Goal: Task Accomplishment & Management: Complete application form

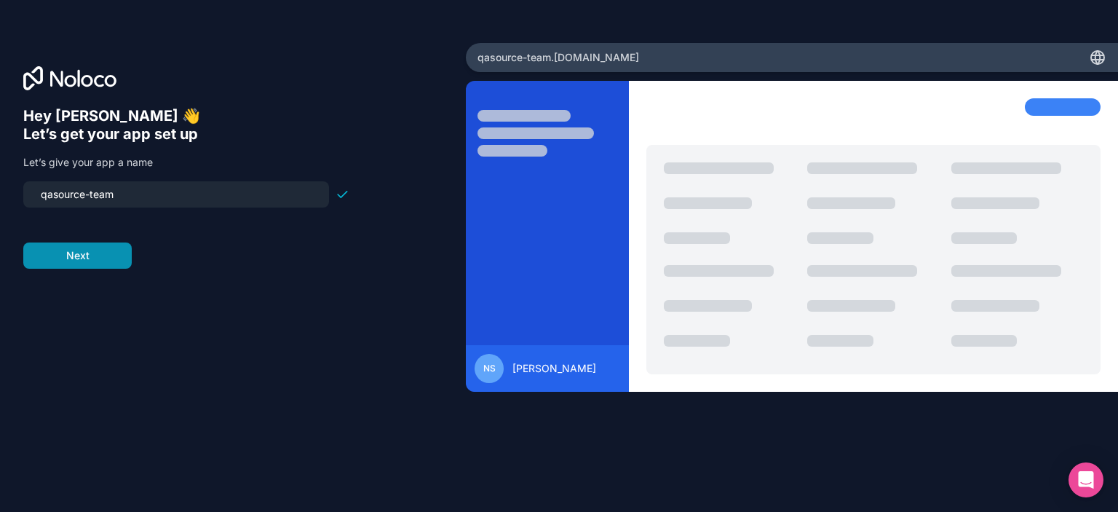
click at [86, 257] on button "Next" at bounding box center [77, 255] width 108 height 26
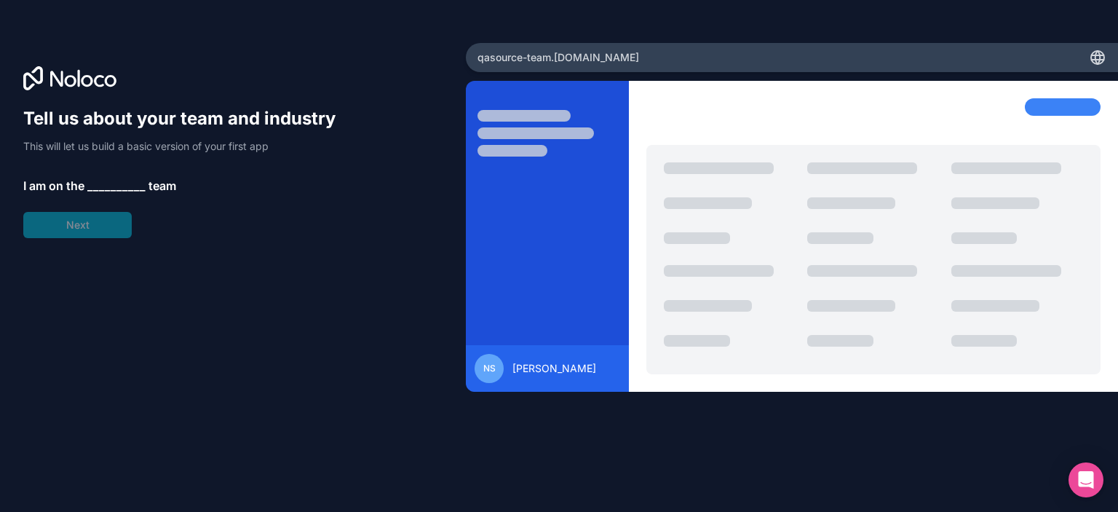
click at [107, 184] on span "__________" at bounding box center [116, 185] width 58 height 17
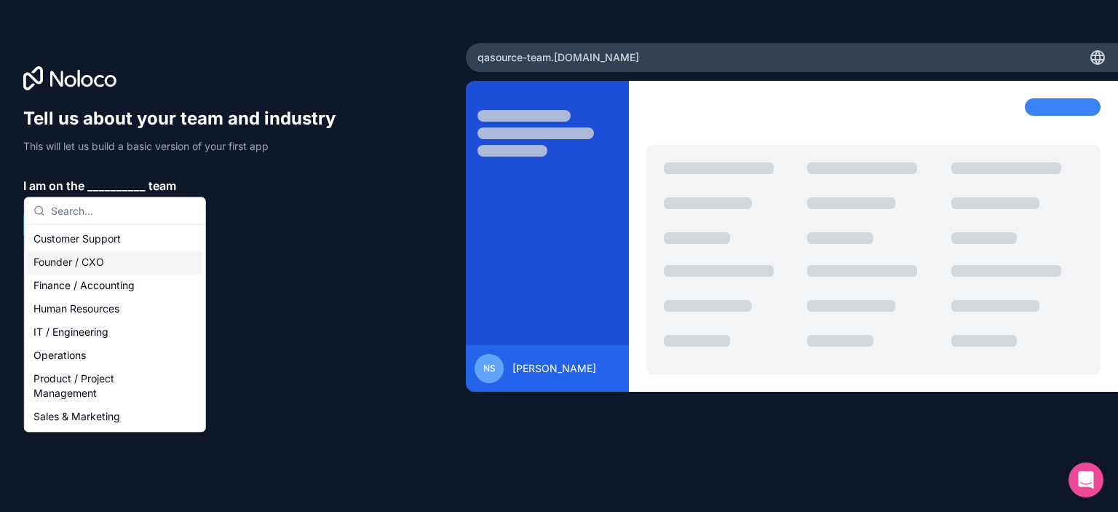
click at [92, 259] on div "Founder / CXO" at bounding box center [115, 261] width 175 height 23
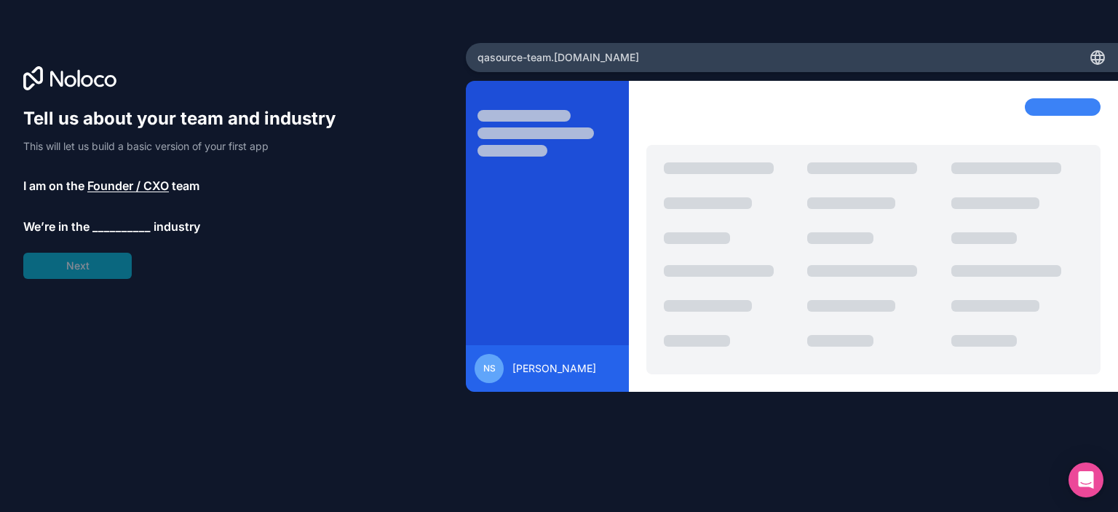
click at [122, 219] on span "__________" at bounding box center [121, 226] width 58 height 17
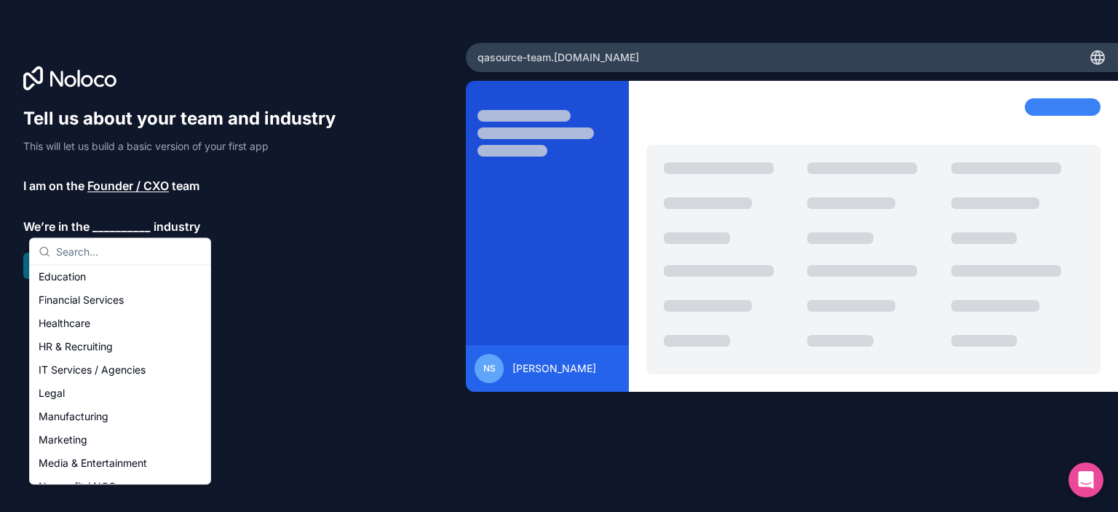
scroll to position [146, 0]
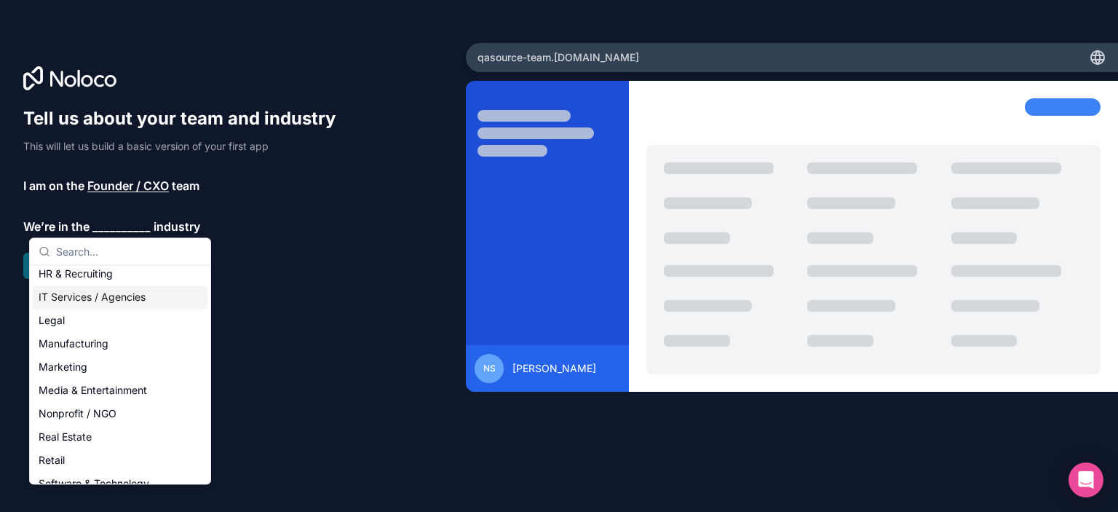
click at [111, 296] on div "IT Services / Agencies" at bounding box center [120, 296] width 175 height 23
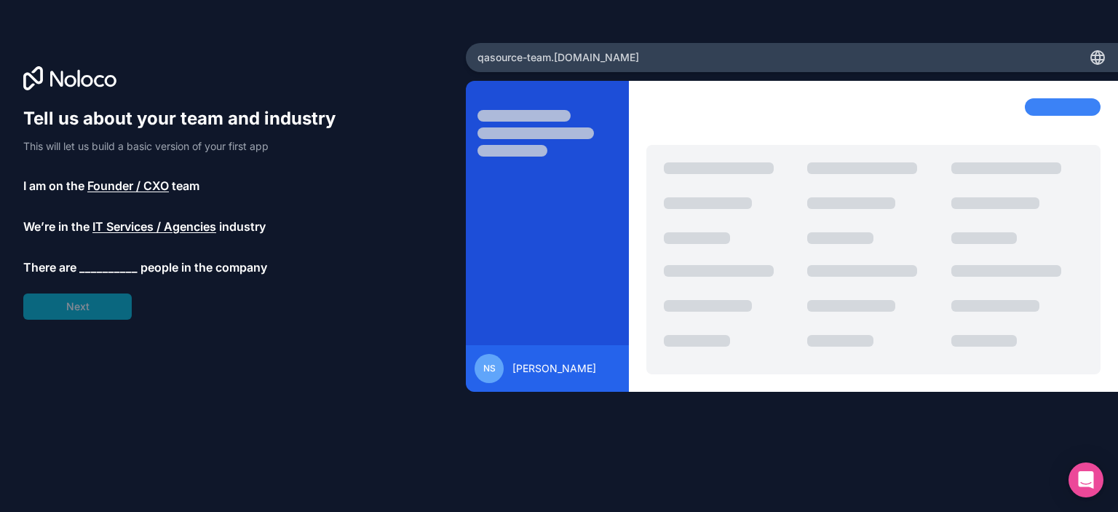
click at [116, 264] on span "__________" at bounding box center [108, 266] width 58 height 17
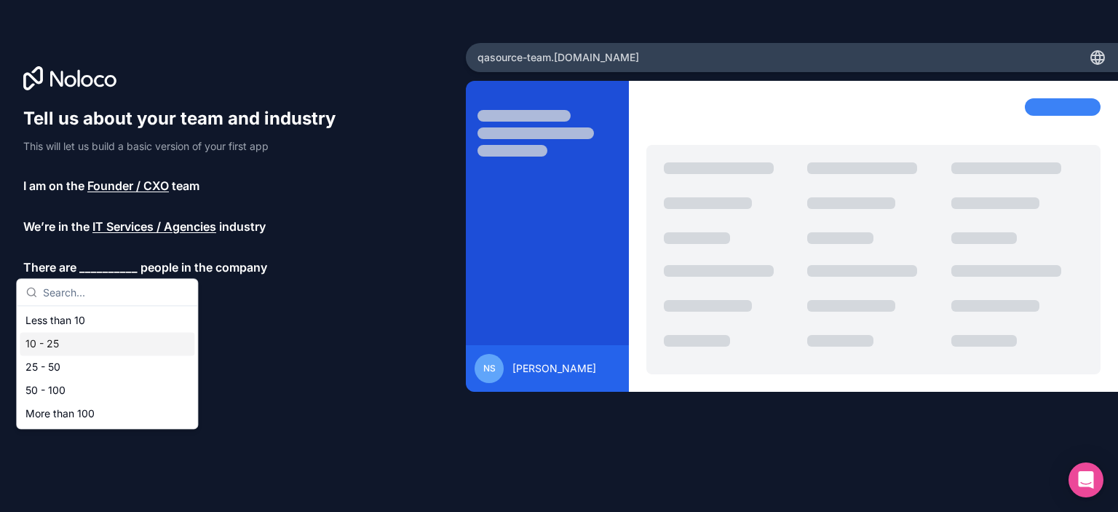
click at [90, 349] on div "10 - 25" at bounding box center [107, 343] width 175 height 23
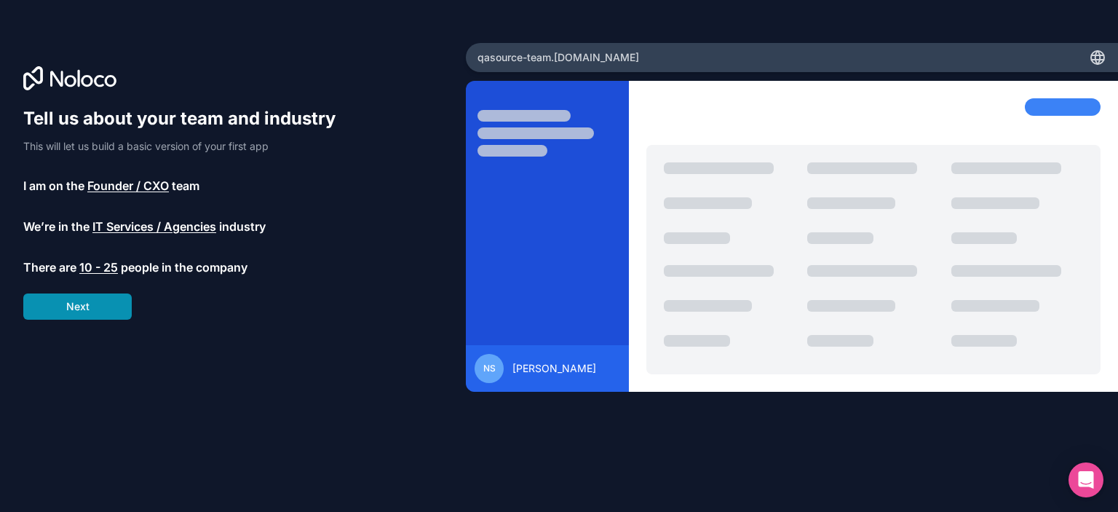
click at [102, 311] on button "Next" at bounding box center [77, 306] width 108 height 26
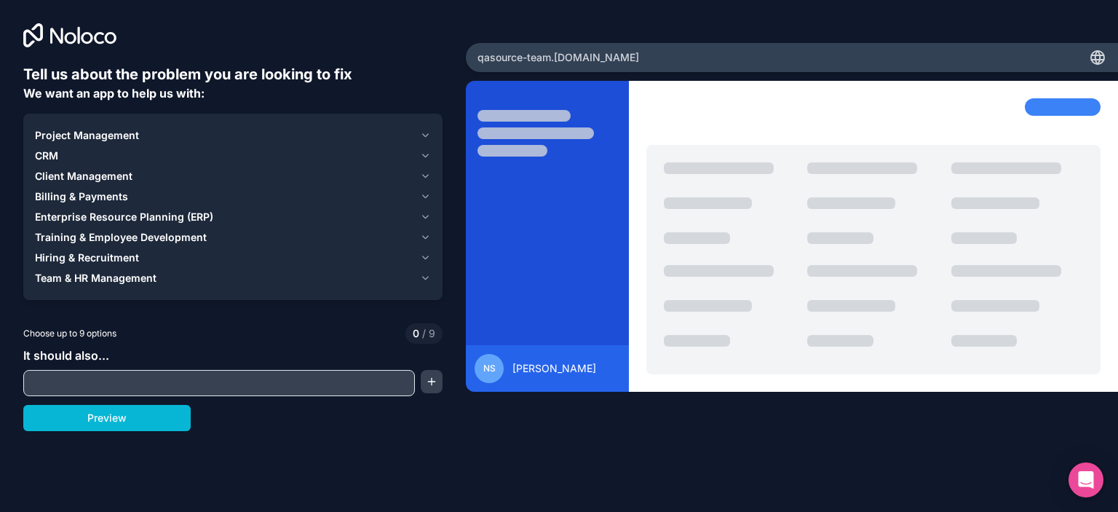
click at [282, 379] on input "text" at bounding box center [219, 383] width 384 height 20
click at [385, 438] on div "Tell us about the problem you are looking to fix We want an app to help us with…" at bounding box center [559, 256] width 1118 height 512
click at [111, 138] on span "Project Management" at bounding box center [87, 135] width 104 height 15
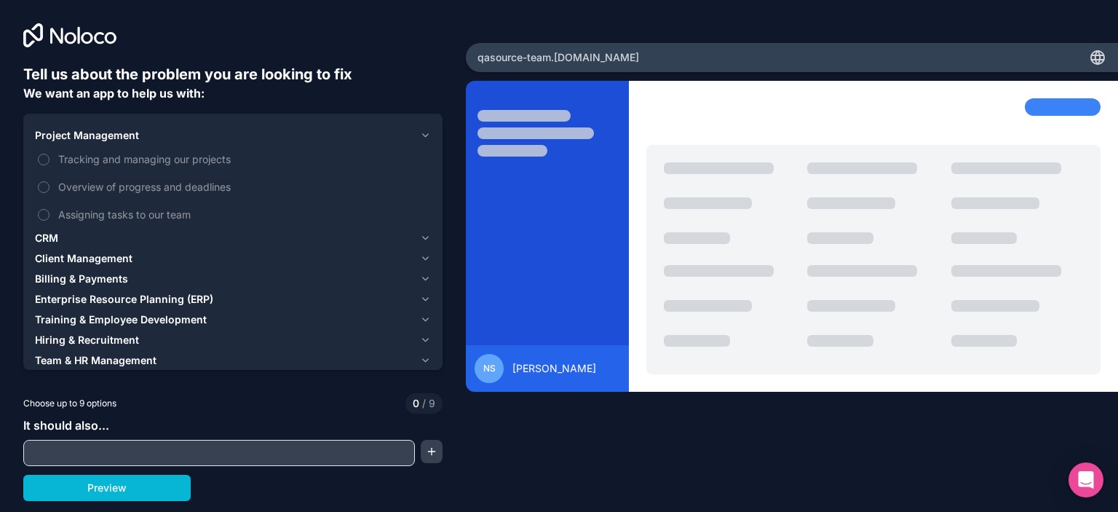
click at [12, 319] on div "Tell us about the problem you are looking to fix We want an app to help us with…" at bounding box center [233, 213] width 466 height 427
click at [41, 164] on button "Tracking and managing our projects" at bounding box center [44, 160] width 12 height 12
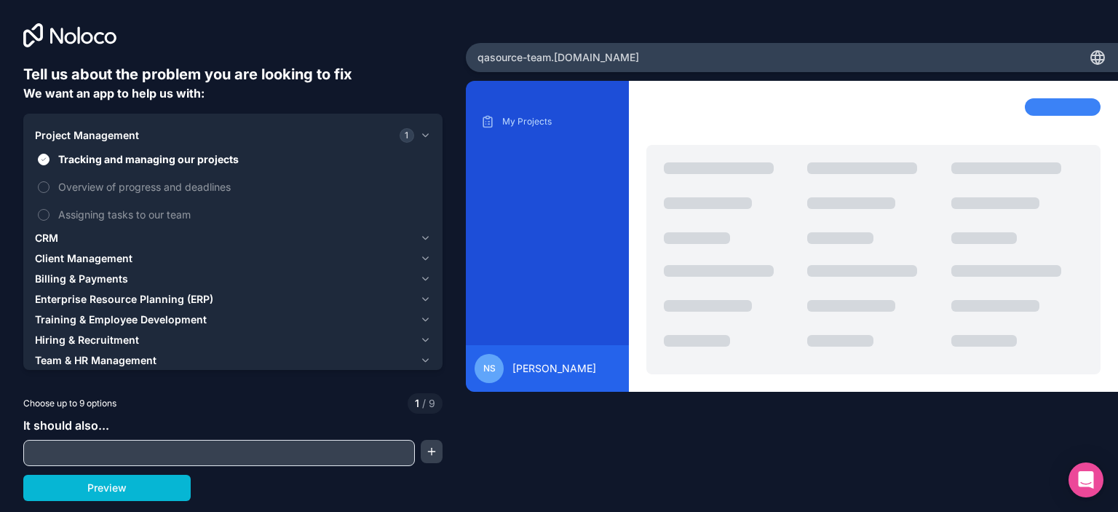
click at [129, 457] on input "text" at bounding box center [219, 453] width 384 height 20
click at [431, 451] on button "button" at bounding box center [432, 451] width 22 height 23
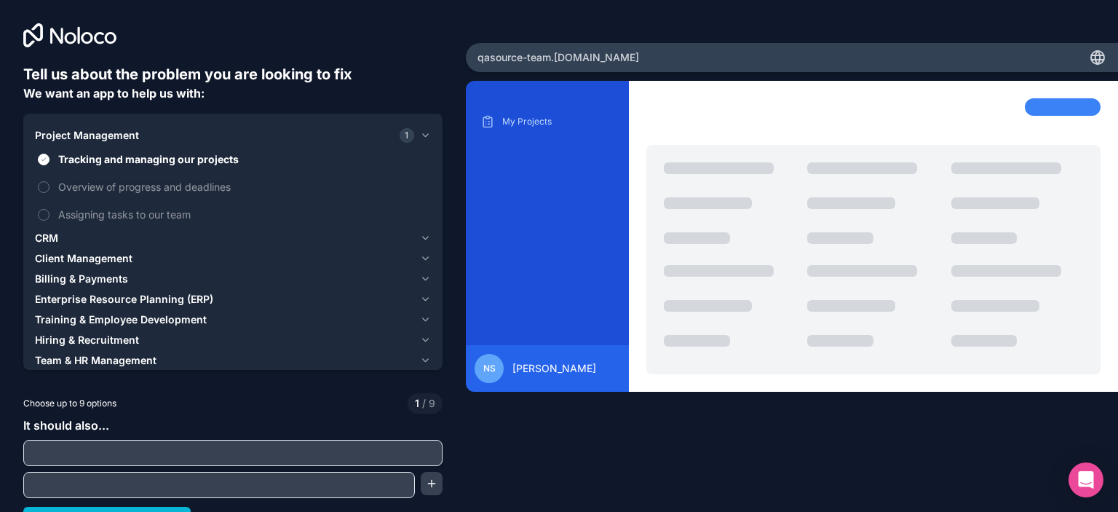
scroll to position [20, 0]
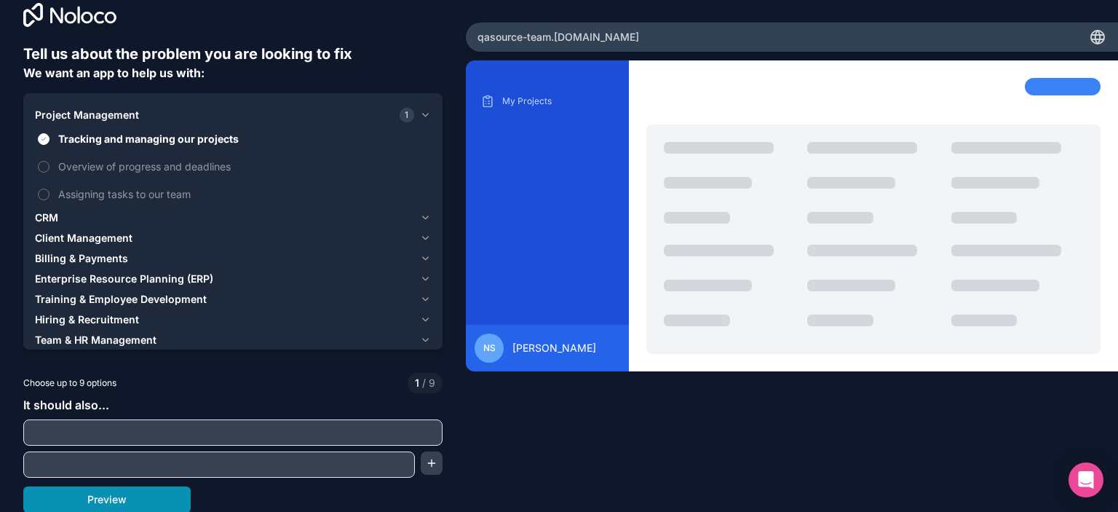
click at [96, 500] on button "Preview" at bounding box center [106, 499] width 167 height 26
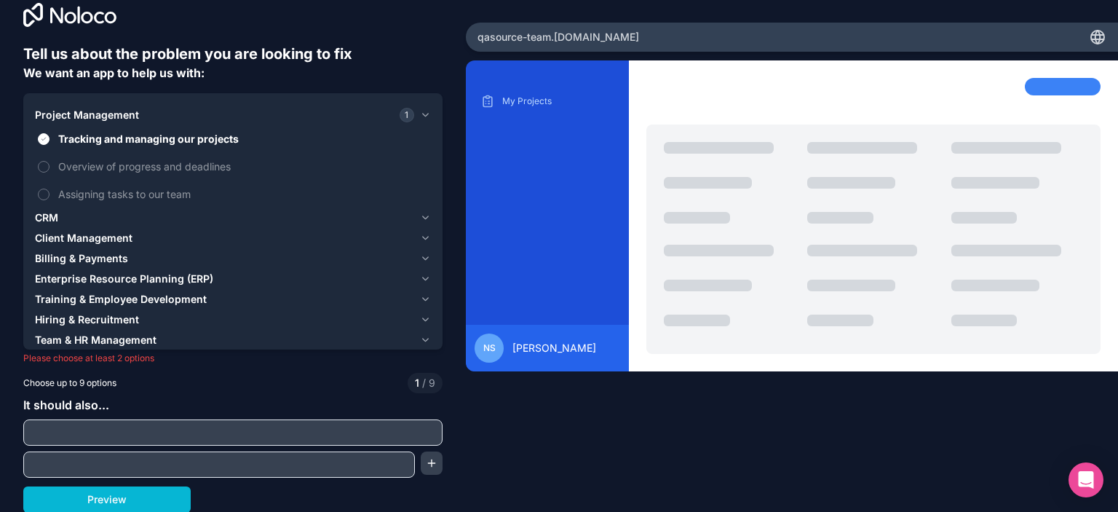
click at [52, 216] on span "CRM" at bounding box center [46, 217] width 23 height 15
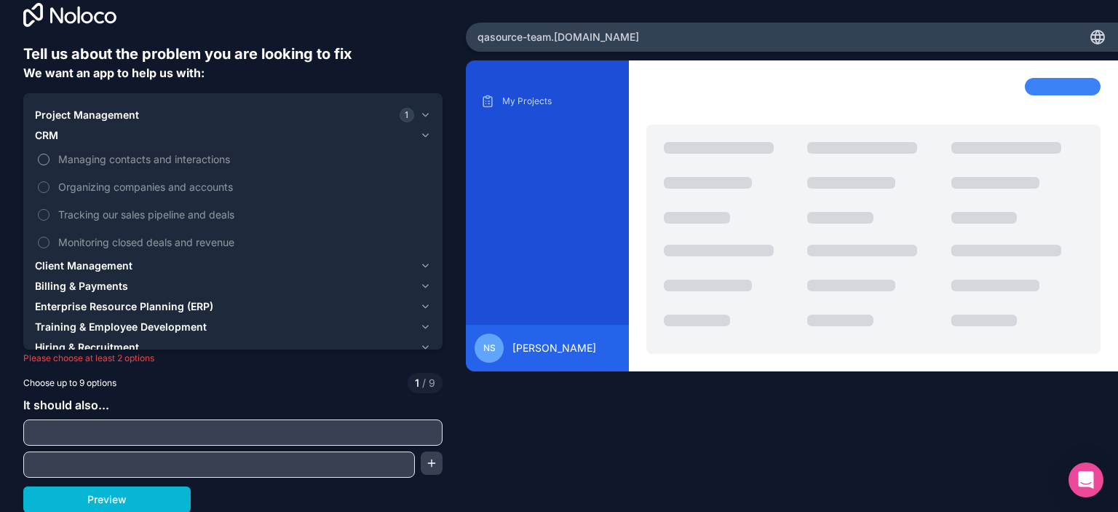
click at [42, 159] on button "Managing contacts and interactions" at bounding box center [44, 160] width 12 height 12
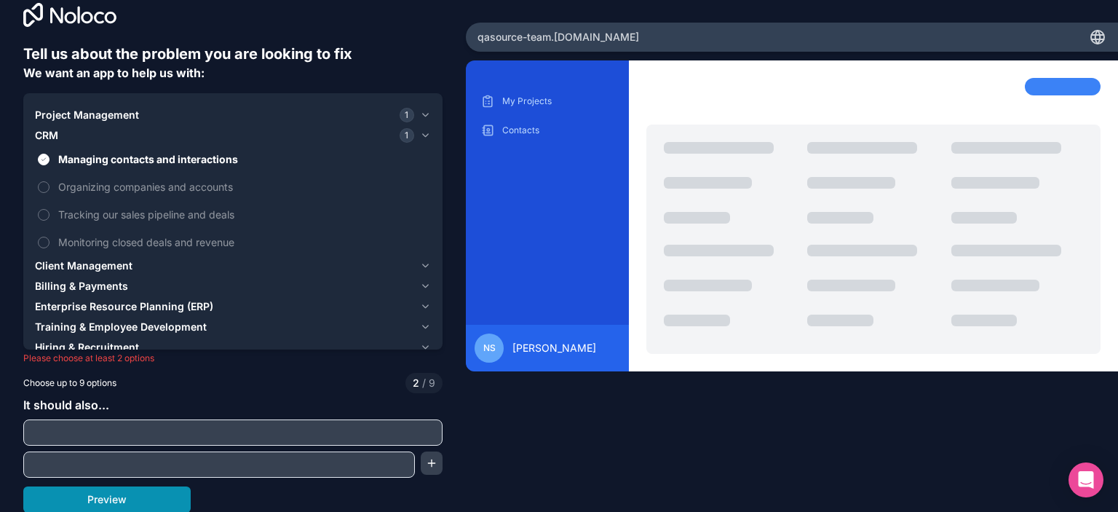
click at [150, 498] on button "Preview" at bounding box center [106, 499] width 167 height 26
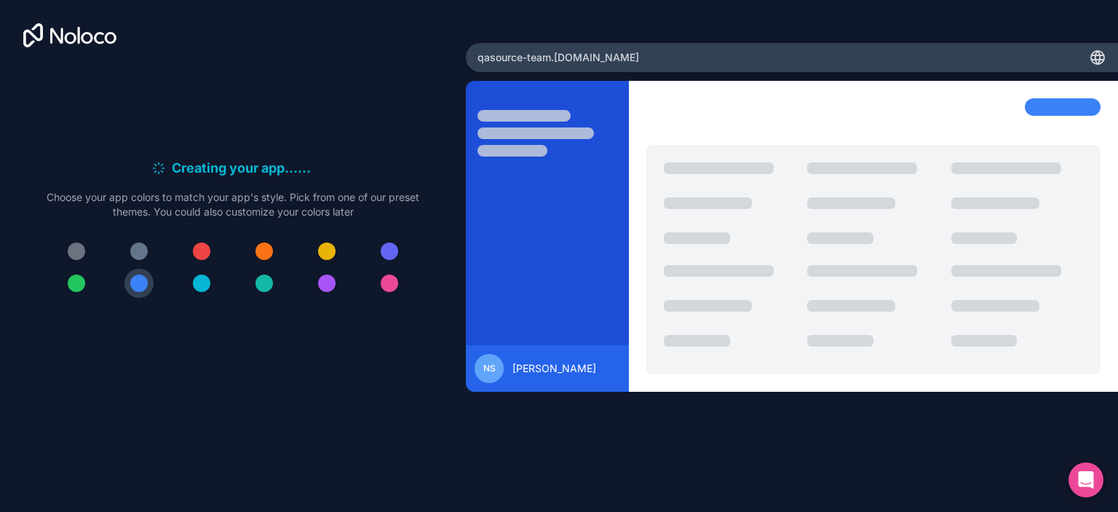
scroll to position [0, 0]
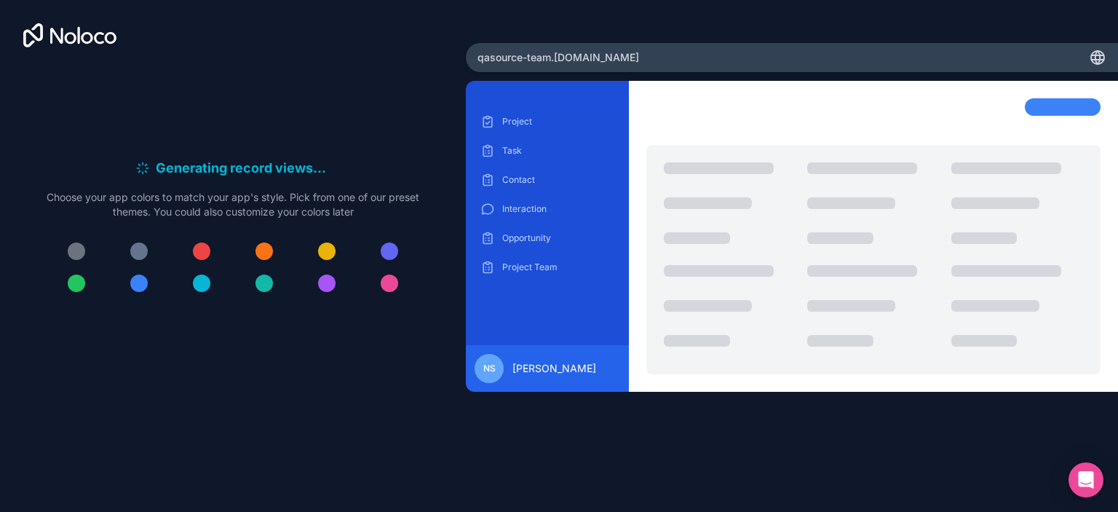
click at [133, 285] on div at bounding box center [138, 282] width 17 height 17
click at [141, 286] on div at bounding box center [138, 282] width 17 height 17
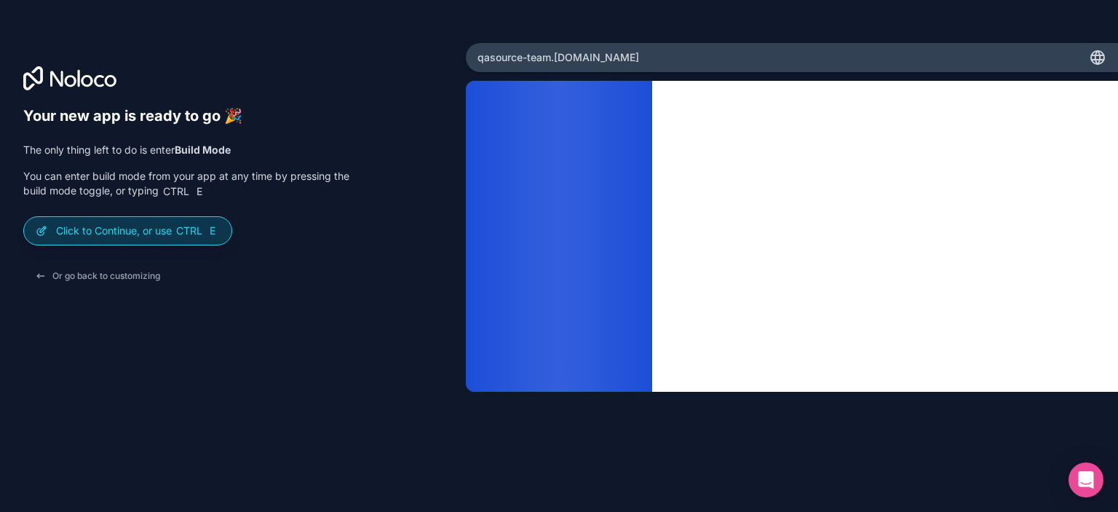
click at [149, 237] on p "Click to Continue, or use Ctrl E" at bounding box center [138, 231] width 164 height 15
